Goal: Use online tool/utility: Use online tool/utility

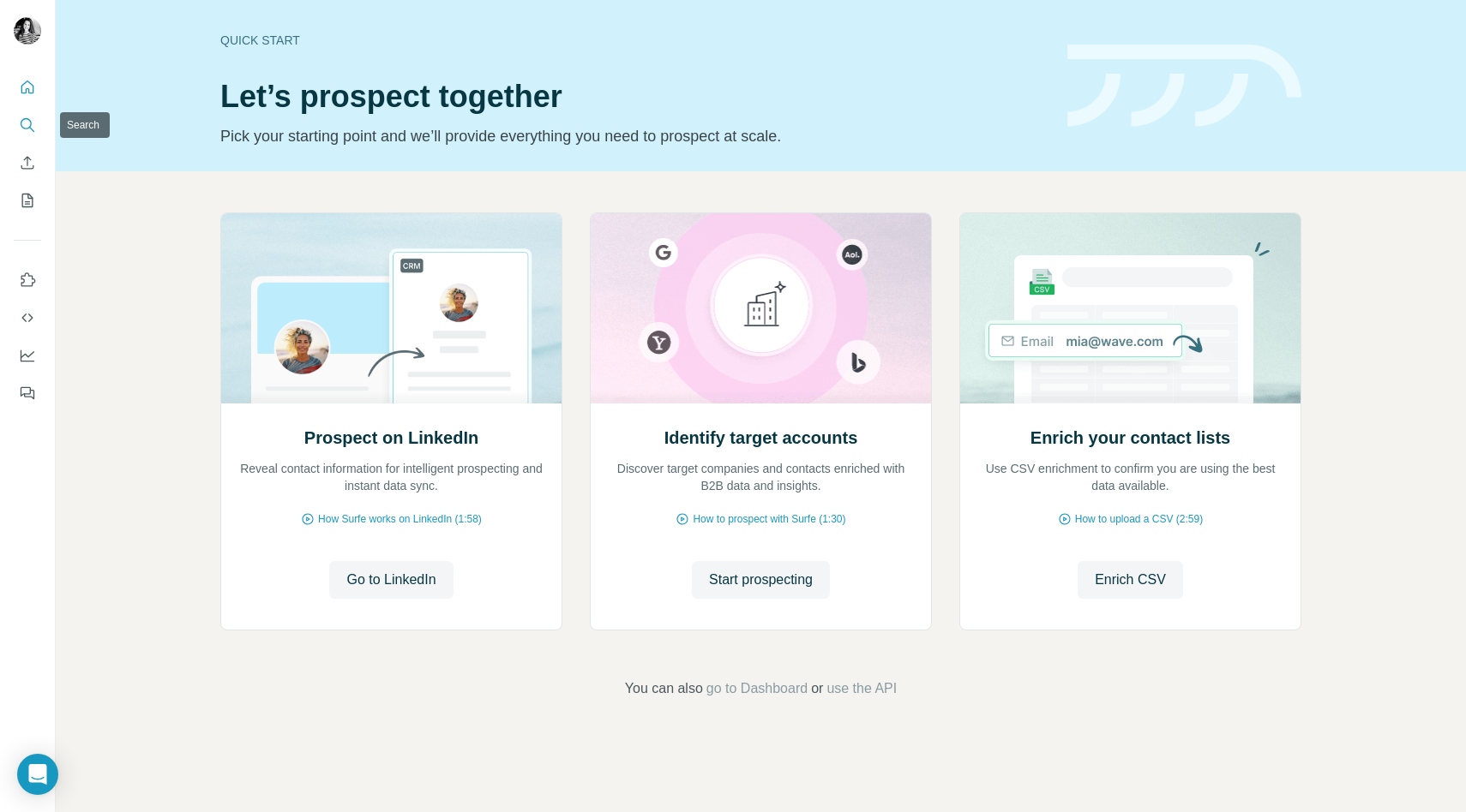
click at [29, 126] on icon "Search" at bounding box center [27, 124] width 18 height 18
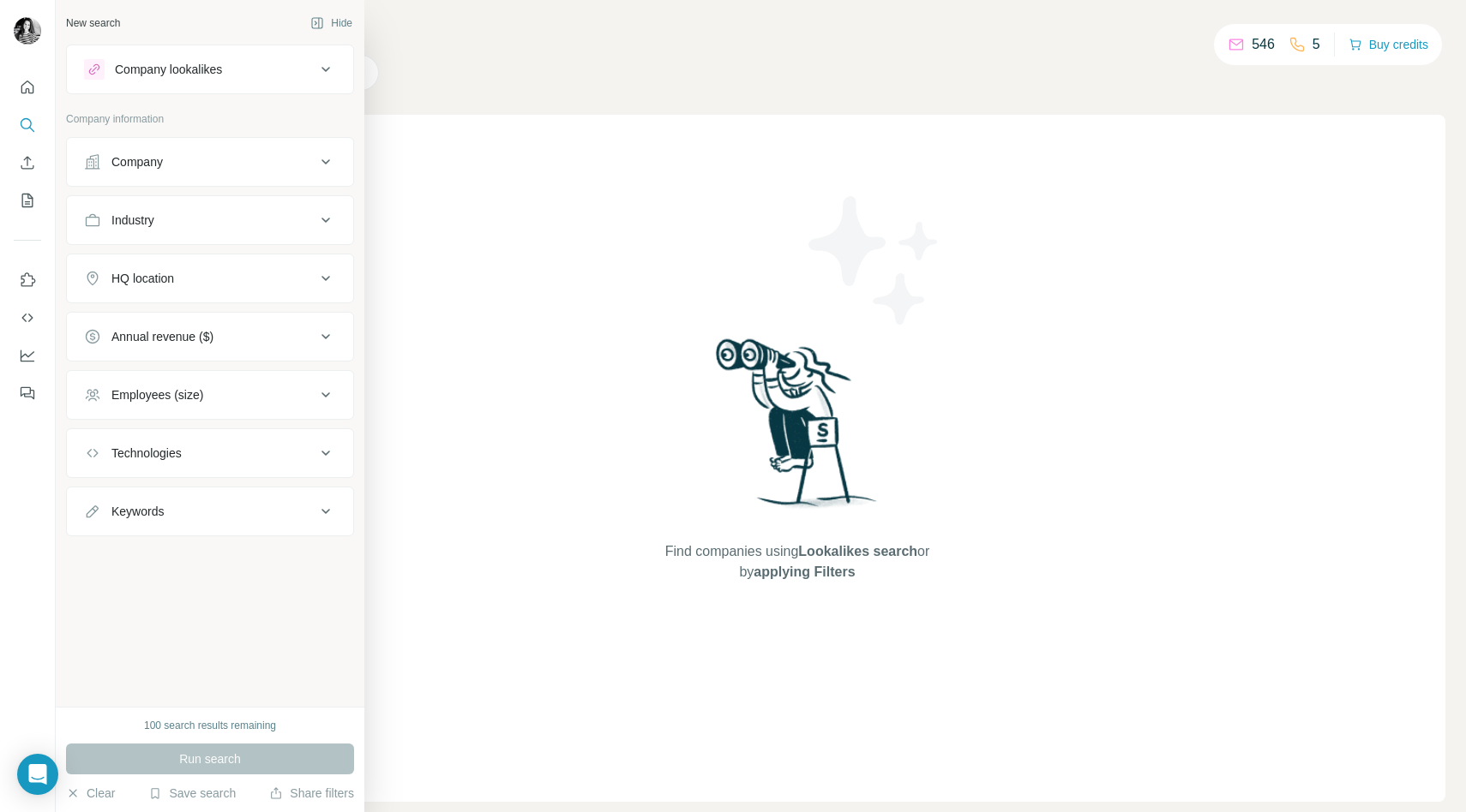
click at [157, 151] on button "Company" at bounding box center [210, 161] width 286 height 41
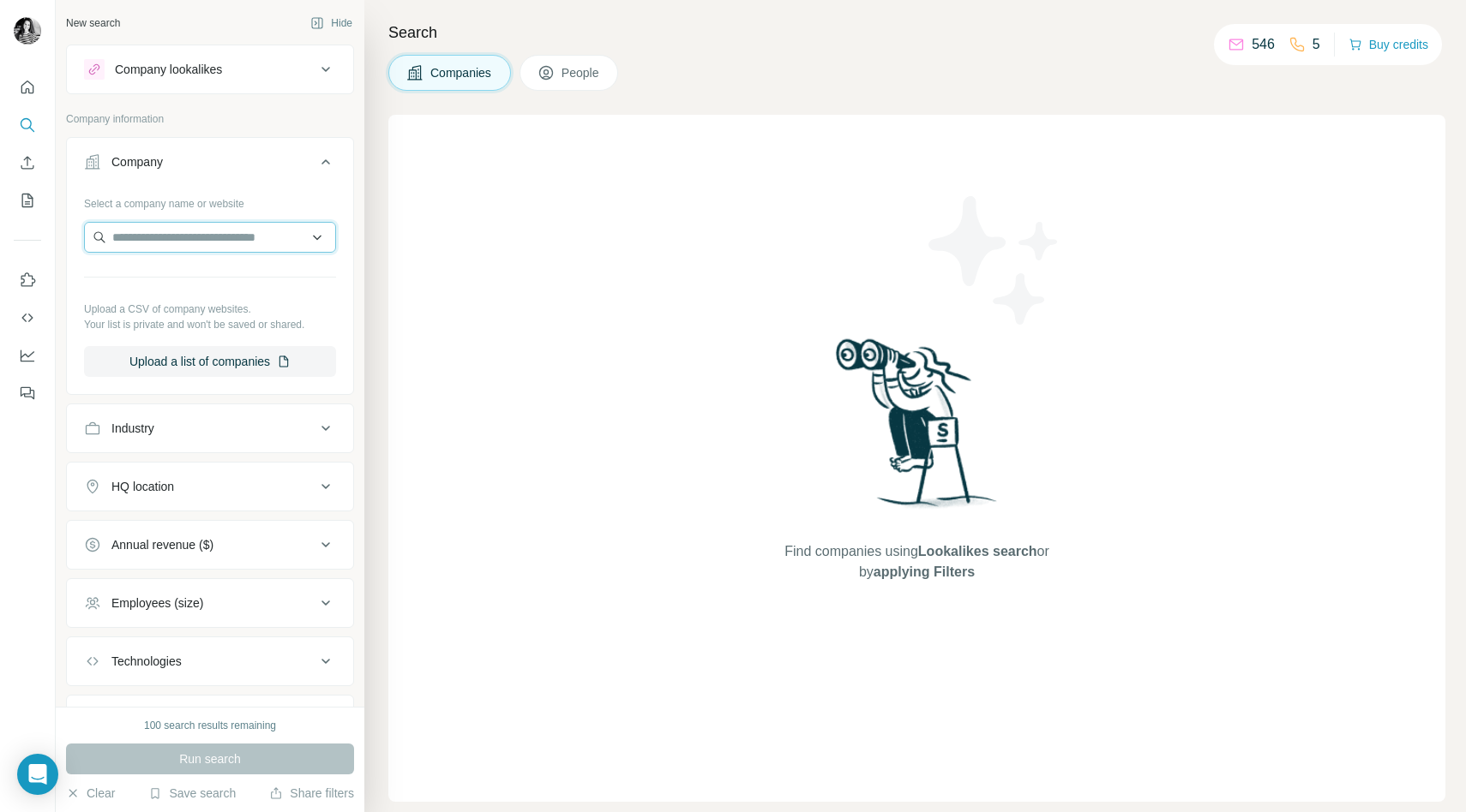
click at [198, 249] on input "text" at bounding box center [209, 237] width 252 height 30
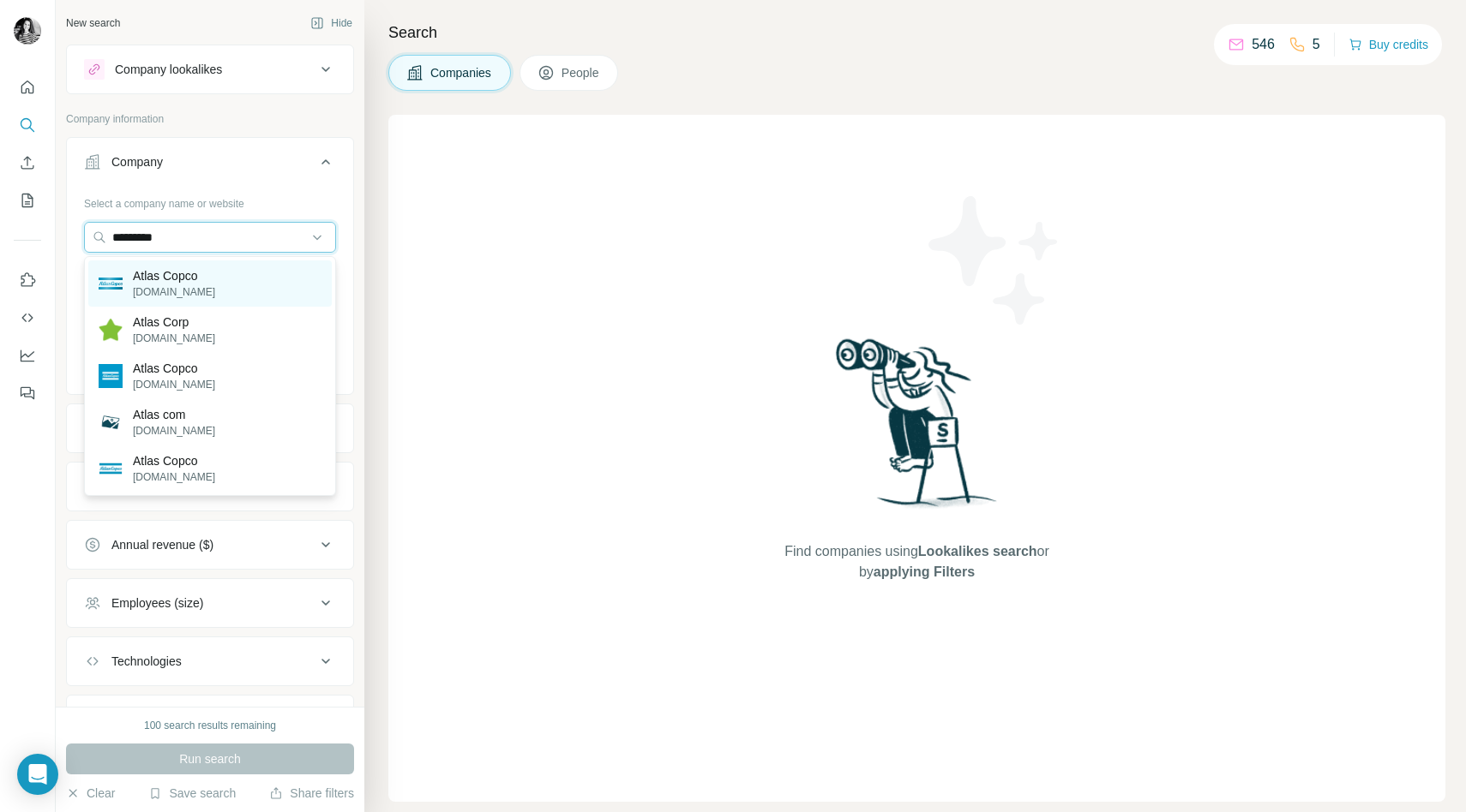
type input "*********"
click at [228, 294] on div "Atlas Copco [DOMAIN_NAME]" at bounding box center [210, 284] width 243 height 46
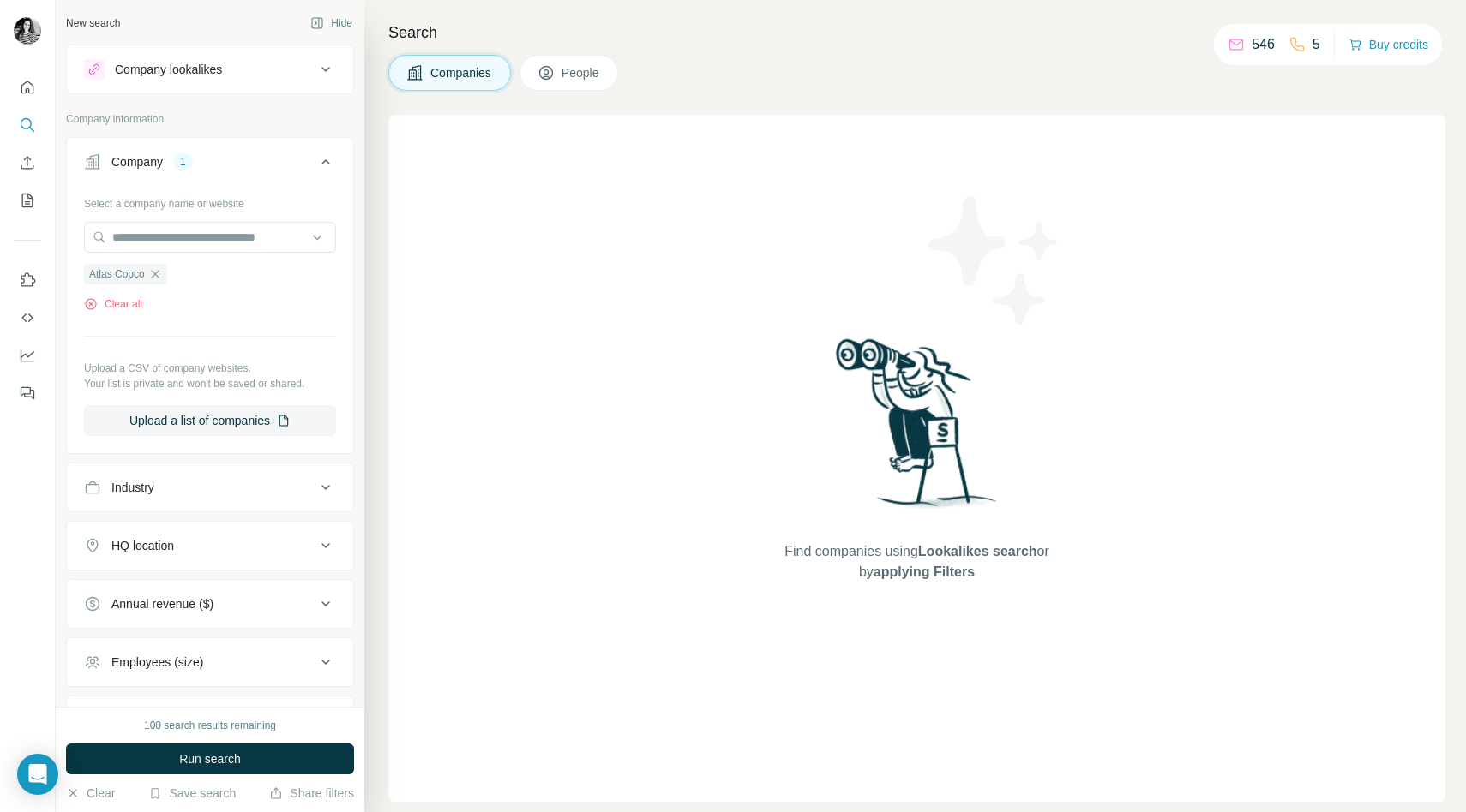
click at [567, 66] on span "People" at bounding box center [581, 73] width 40 height 18
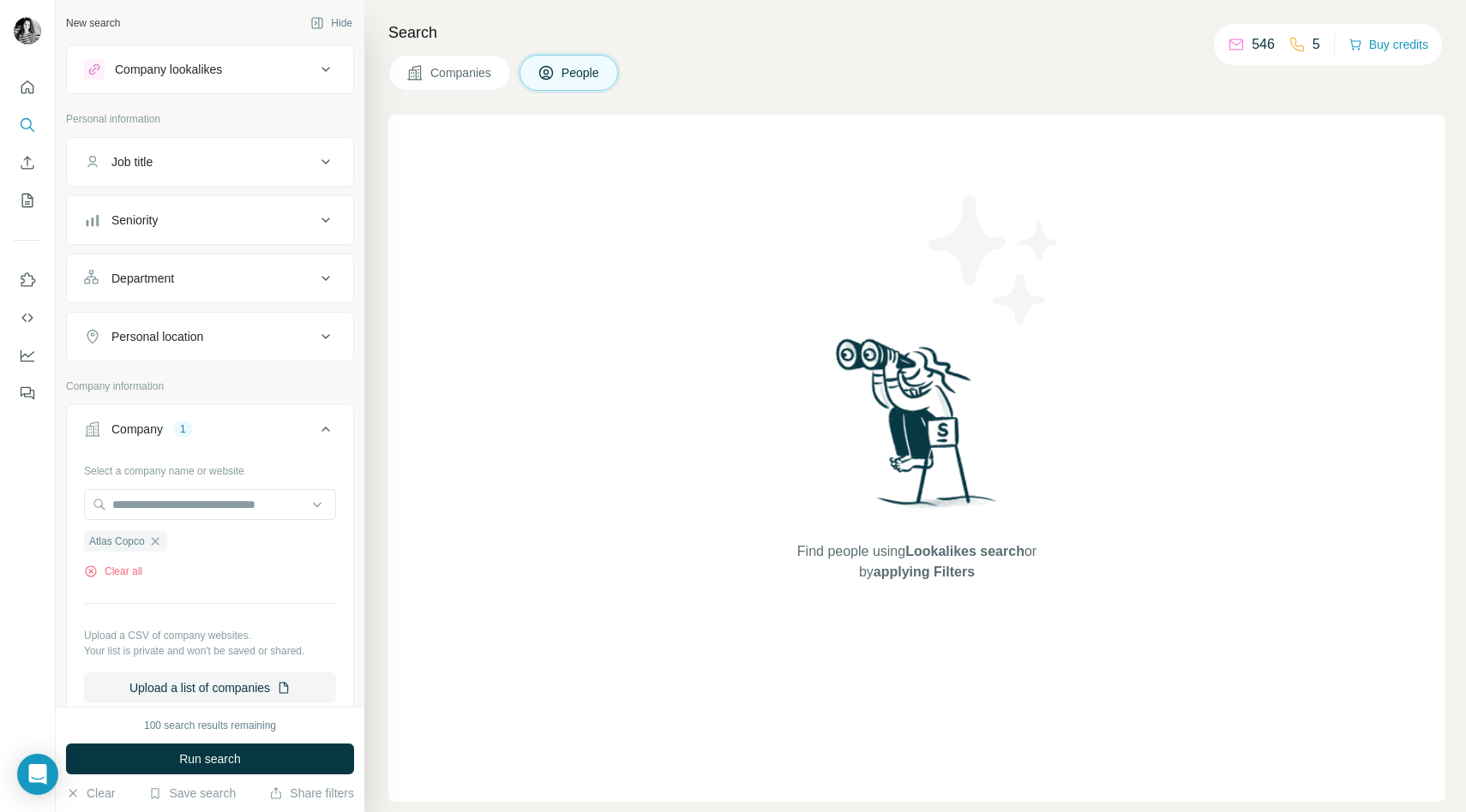
click at [276, 64] on div "Company lookalikes" at bounding box center [199, 69] width 231 height 20
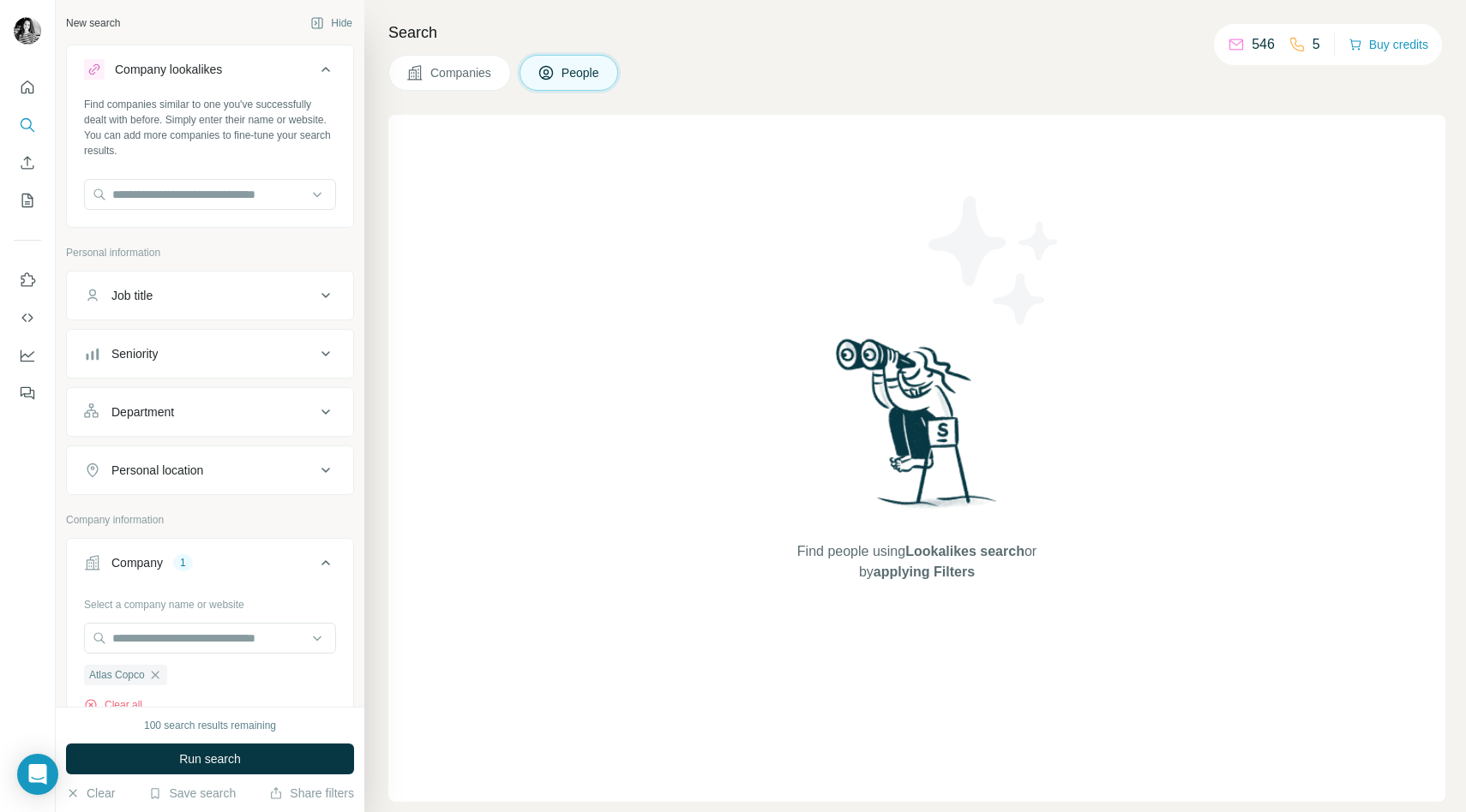
click at [276, 64] on div "Company lookalikes" at bounding box center [199, 69] width 231 height 20
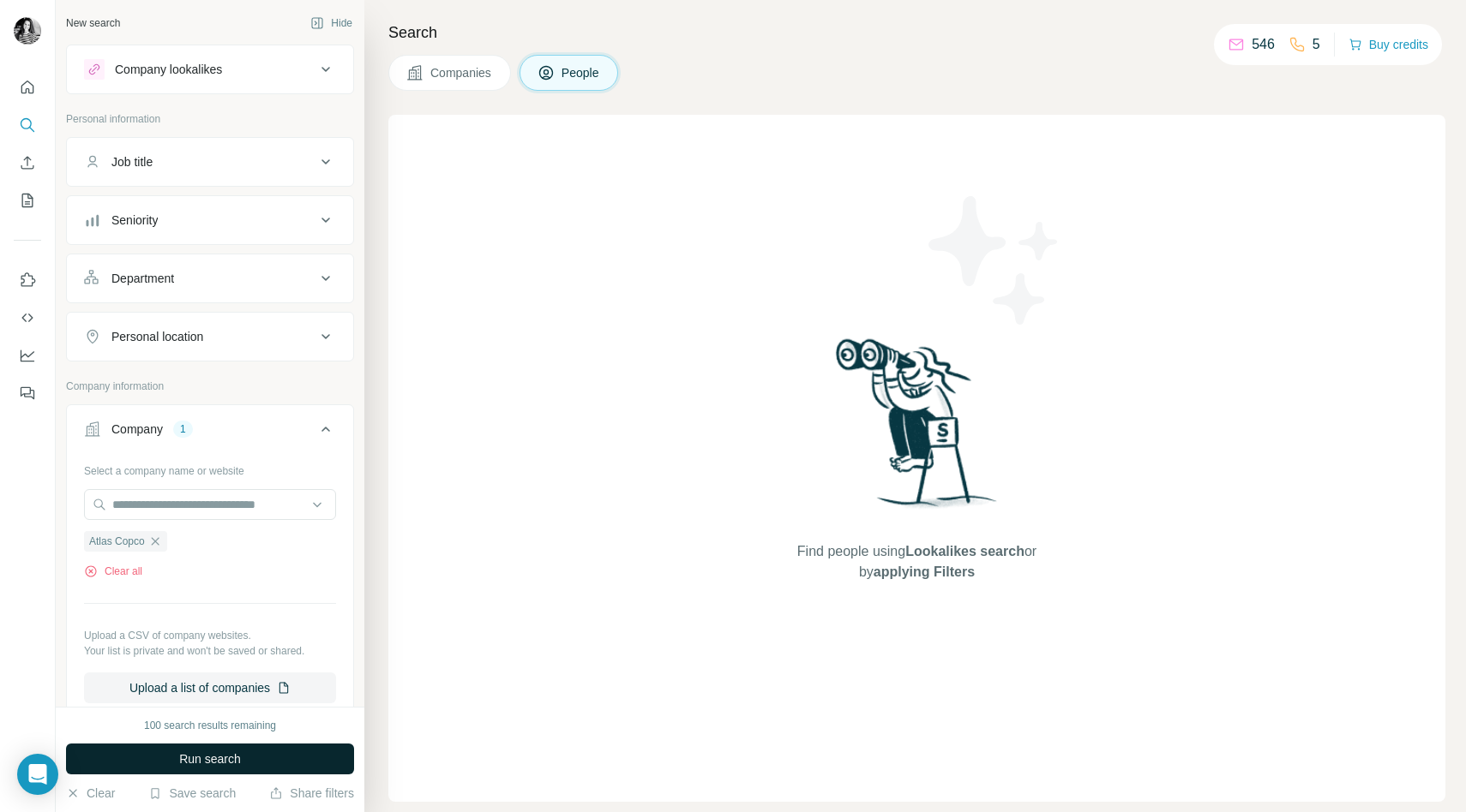
click at [190, 753] on span "Run search" at bounding box center [209, 759] width 62 height 18
